Goal: Share content

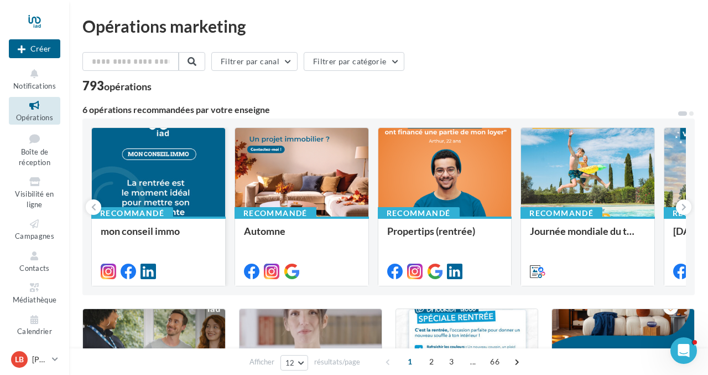
click at [186, 255] on div at bounding box center [158, 270] width 133 height 31
click at [188, 247] on div "mon conseil immo" at bounding box center [159, 236] width 116 height 22
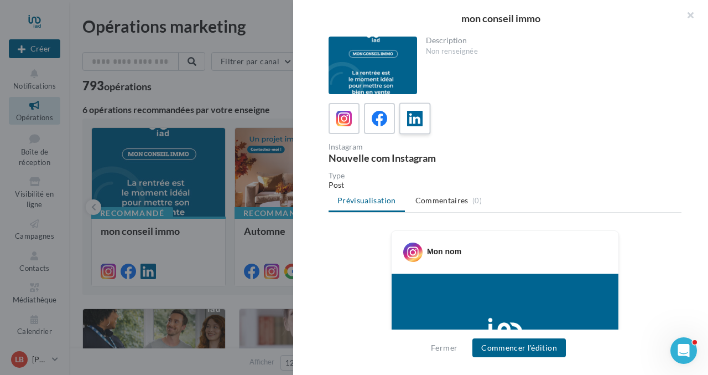
click at [414, 118] on icon at bounding box center [415, 119] width 16 height 16
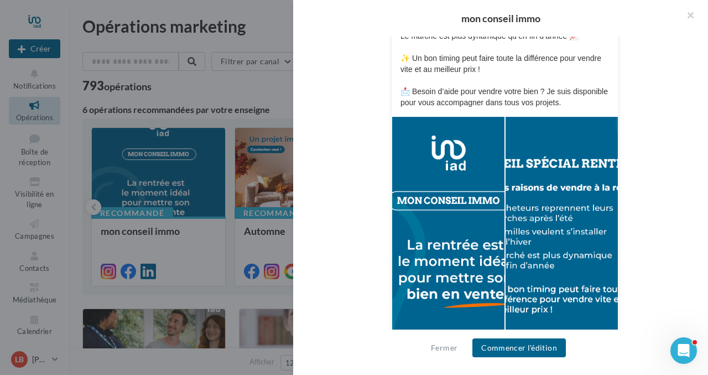
scroll to position [356, 0]
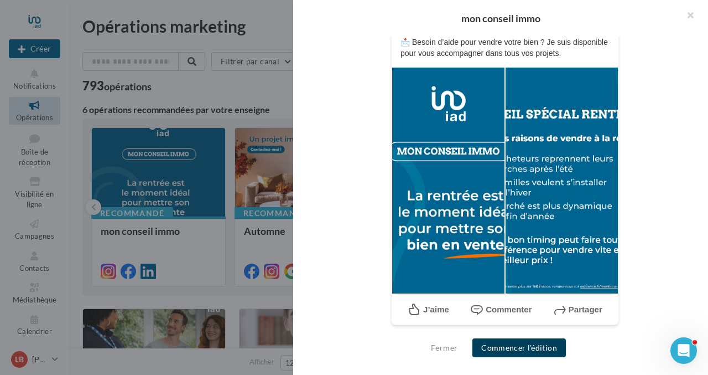
click at [515, 344] on button "Commencer l'édition" at bounding box center [519, 347] width 94 height 19
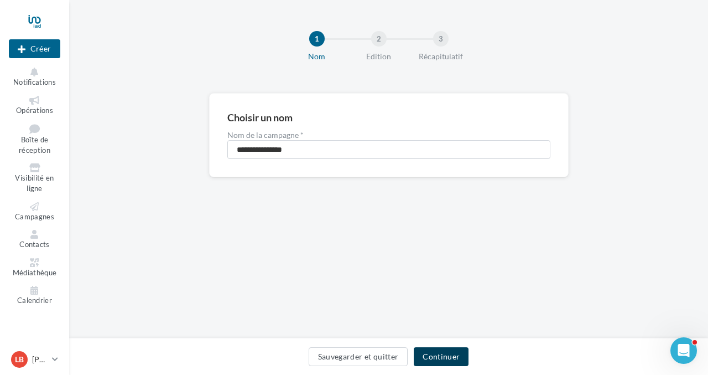
click at [459, 349] on button "Continuer" at bounding box center [441, 356] width 55 height 19
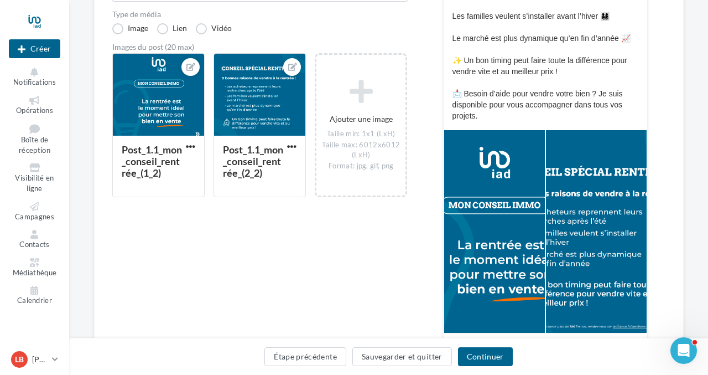
scroll to position [330, 0]
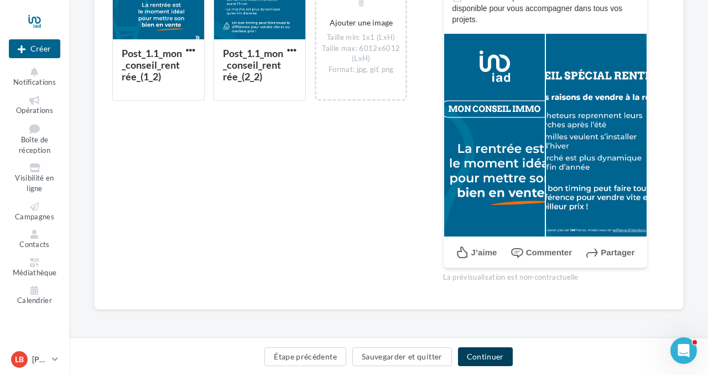
click at [486, 354] on button "Continuer" at bounding box center [485, 356] width 55 height 19
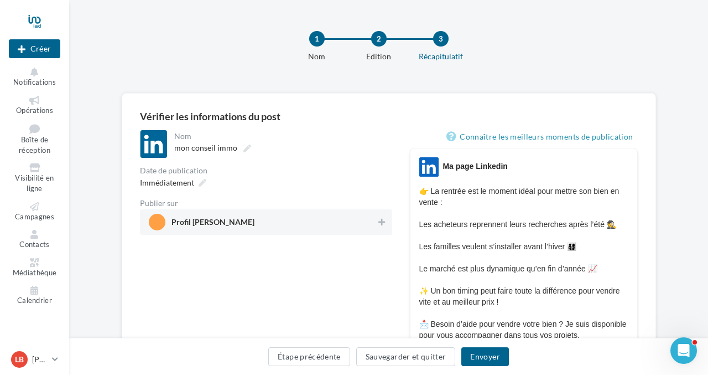
click at [313, 221] on span "Profil [PERSON_NAME]" at bounding box center [263, 222] width 228 height 17
click at [479, 138] on link "Connaître les meilleurs moments de publication" at bounding box center [541, 136] width 191 height 13
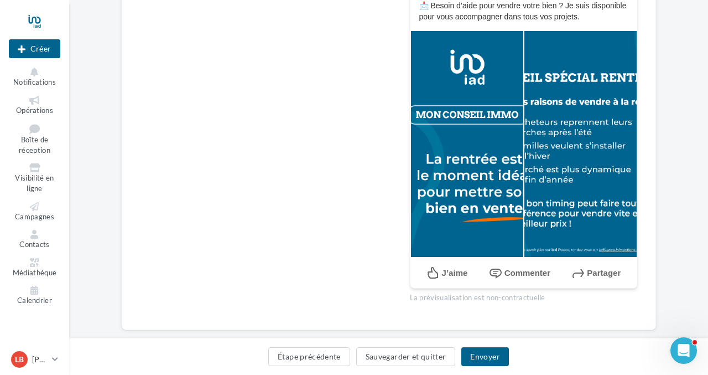
scroll to position [350, 0]
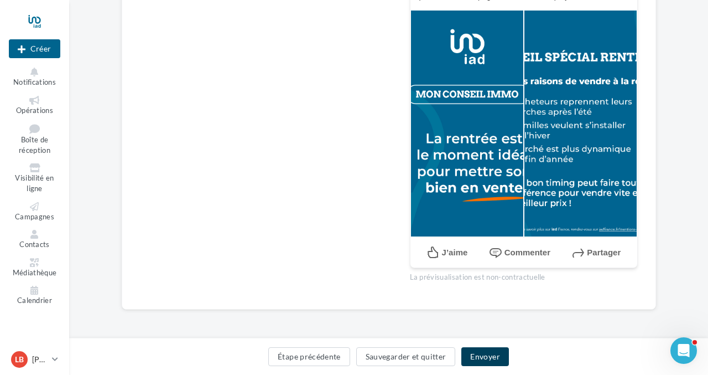
click at [489, 353] on button "Envoyer" at bounding box center [484, 356] width 47 height 19
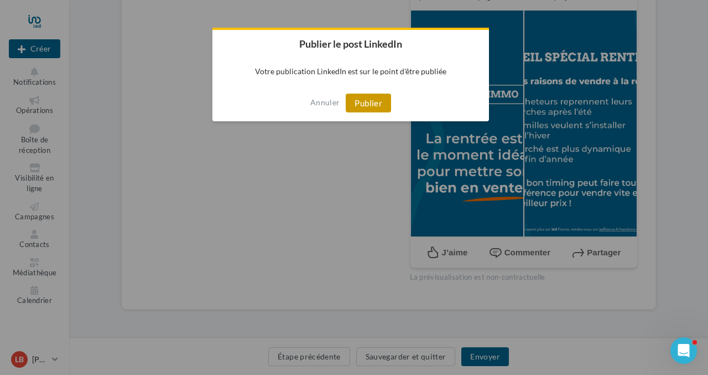
click at [372, 100] on button "Publier" at bounding box center [368, 103] width 45 height 19
